Goal: Task Accomplishment & Management: Manage account settings

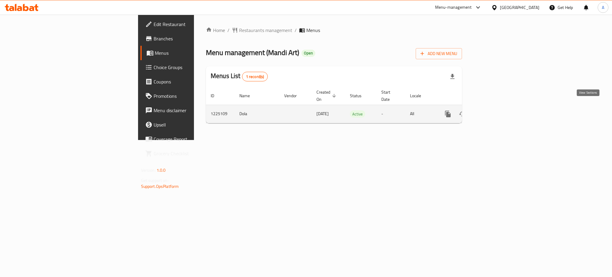
click at [498, 112] on link "enhanced table" at bounding box center [490, 114] width 14 height 14
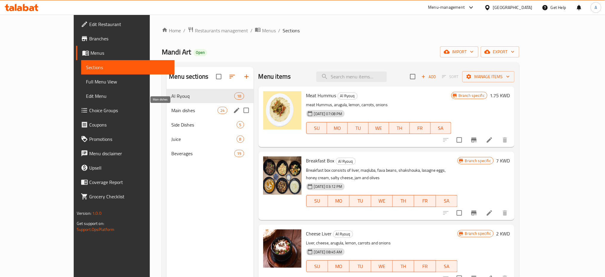
click at [171, 110] on span "Main dishes" at bounding box center [194, 110] width 46 height 7
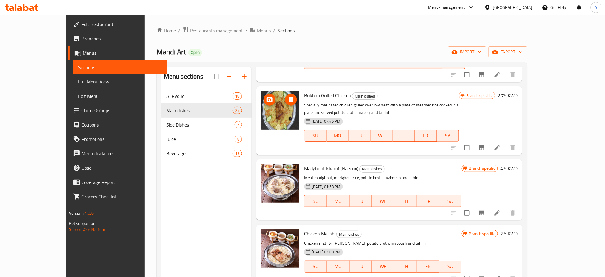
scroll to position [518, 0]
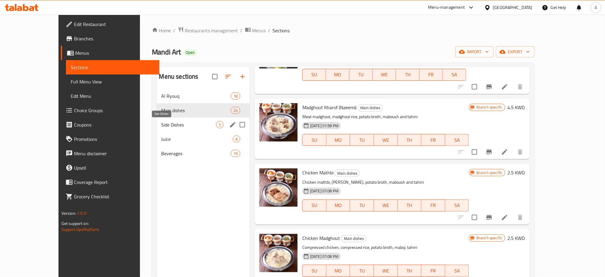
click at [181, 124] on span "Side Dishes" at bounding box center [189, 124] width 55 height 7
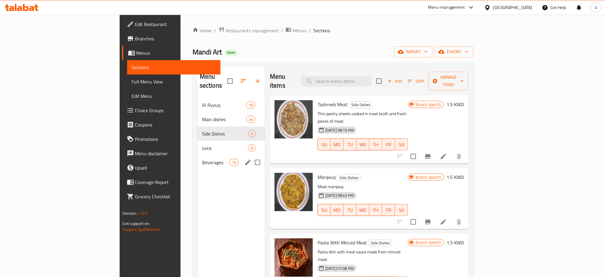
click at [197, 155] on div "Beverages 19" at bounding box center [231, 162] width 68 height 14
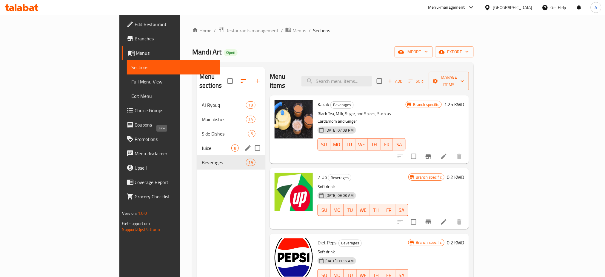
click at [202, 144] on span "Juice" at bounding box center [217, 147] width 30 height 7
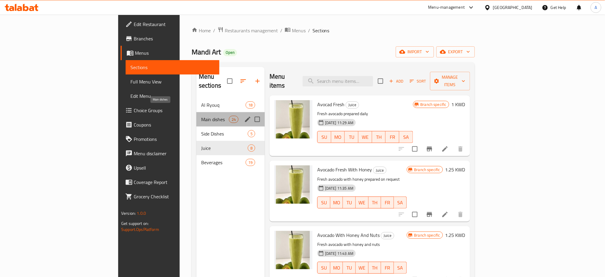
click at [201, 116] on span "Main dishes" at bounding box center [215, 119] width 28 height 7
